Goal: Use online tool/utility: Utilize a website feature to perform a specific function

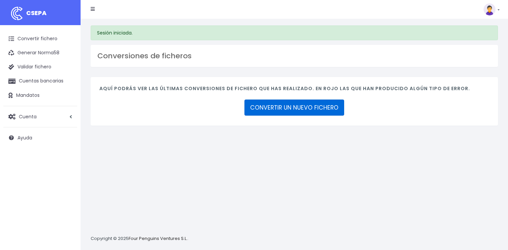
click at [285, 109] on link "CONVERTIR UN NUEVO FICHERO" at bounding box center [294, 108] width 100 height 16
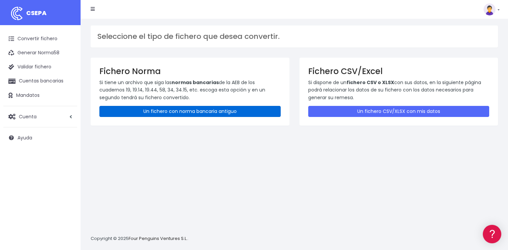
click at [178, 111] on link "Un fichero con norma bancaria antiguo" at bounding box center [189, 111] width 181 height 11
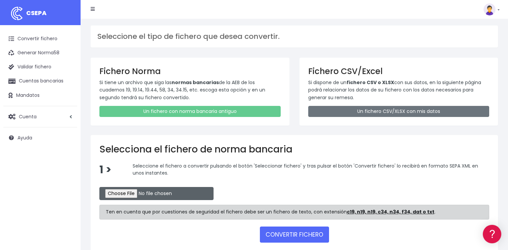
click at [116, 196] on input "file" at bounding box center [156, 193] width 114 height 13
type input "C:\fakepath\CSB19RCR05524_4347.TXT"
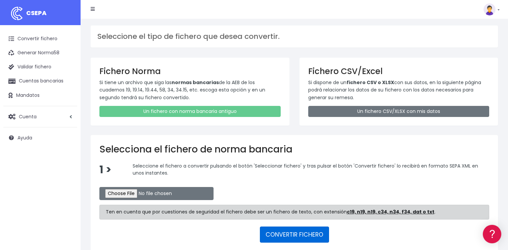
click at [286, 232] on button "CONVERTIR FICHERO" at bounding box center [294, 235] width 69 height 16
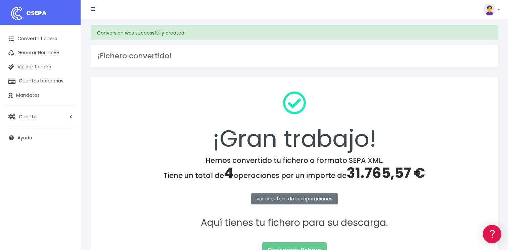
scroll to position [70, 0]
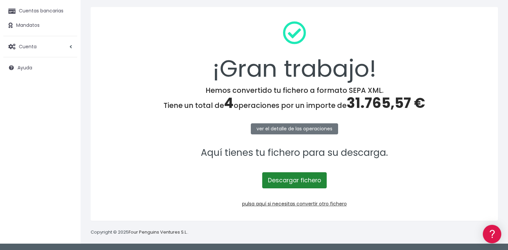
click at [287, 179] on link "Descargar fichero" at bounding box center [294, 180] width 64 height 16
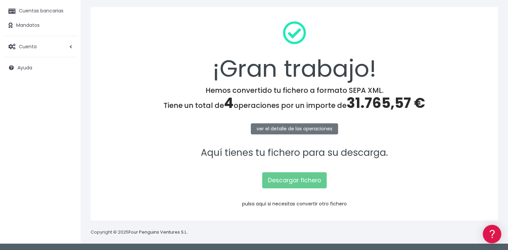
click at [281, 204] on link "pulsa aquí si necesitas convertir otro fichero" at bounding box center [294, 204] width 105 height 7
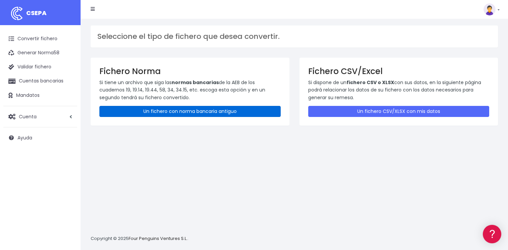
click at [166, 110] on link "Un fichero con norma bancaria antiguo" at bounding box center [189, 111] width 181 height 11
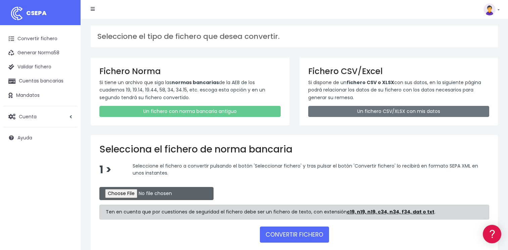
click at [126, 193] on input "file" at bounding box center [156, 193] width 114 height 13
type input "C:\fakepath\CSB19RCR05525_4349.TXT"
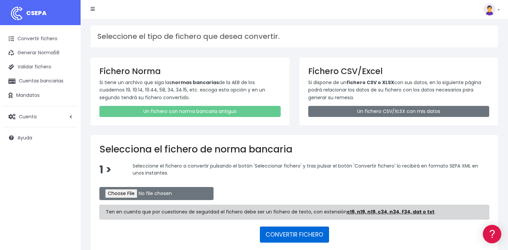
click at [287, 234] on button "CONVERTIR FICHERO" at bounding box center [294, 235] width 69 height 16
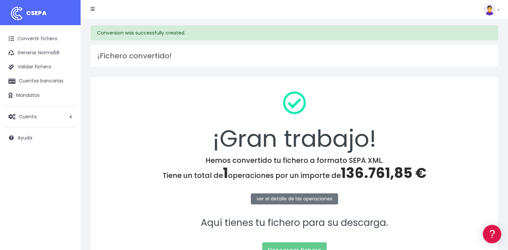
scroll to position [70, 0]
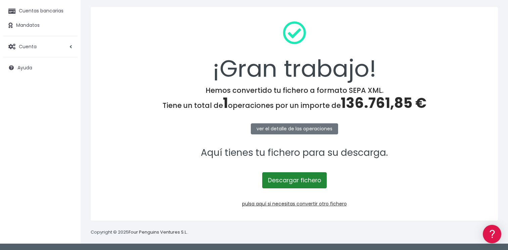
click at [300, 179] on link "Descargar fichero" at bounding box center [294, 180] width 64 height 16
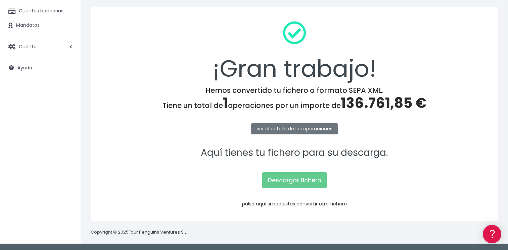
click at [273, 205] on link "pulsa aquí si necesitas convertir otro fichero" at bounding box center [294, 204] width 105 height 7
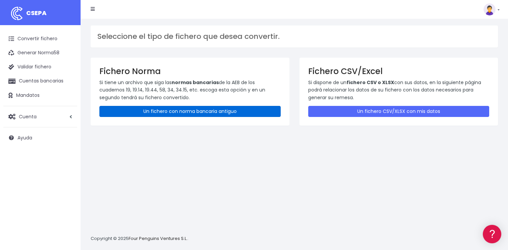
click at [160, 110] on link "Un fichero con norma bancaria antiguo" at bounding box center [189, 111] width 181 height 11
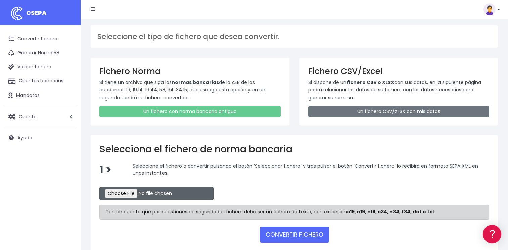
click at [124, 195] on input "file" at bounding box center [156, 193] width 114 height 13
type input "C:\fakepath\CSB19RCR05526_4351.TXT"
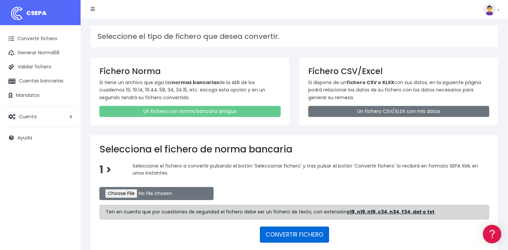
click at [274, 236] on button "CONVERTIR FICHERO" at bounding box center [294, 235] width 69 height 16
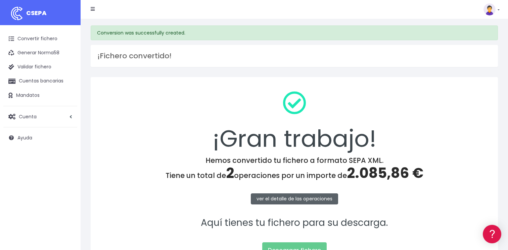
scroll to position [70, 0]
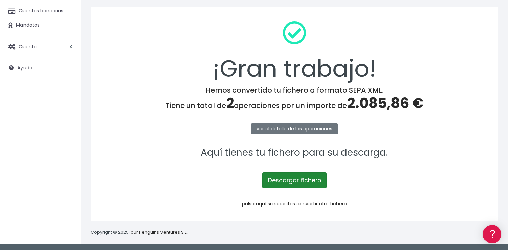
click at [284, 179] on link "Descargar fichero" at bounding box center [294, 180] width 64 height 16
click at [29, 46] on span "Cuenta" at bounding box center [28, 46] width 18 height 7
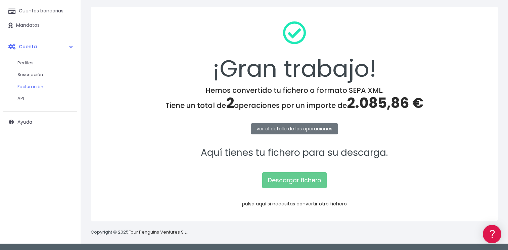
click at [26, 85] on link "Facturación" at bounding box center [44, 87] width 66 height 12
